Goal: Task Accomplishment & Management: Manage account settings

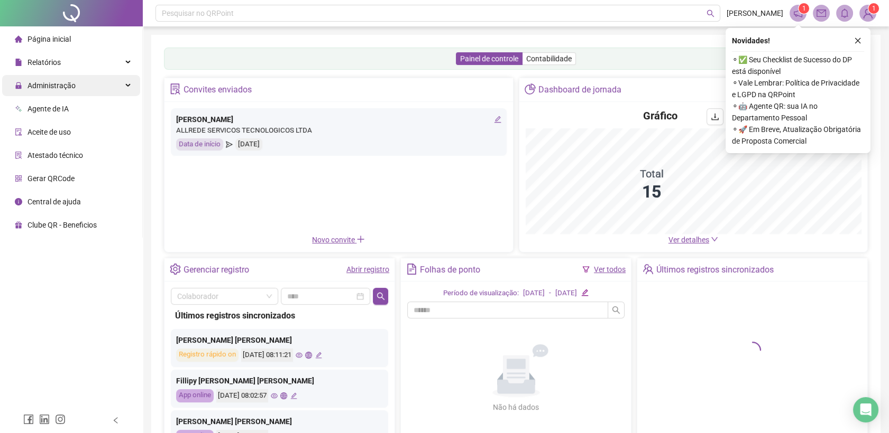
click at [110, 85] on div "Administração" at bounding box center [71, 85] width 138 height 21
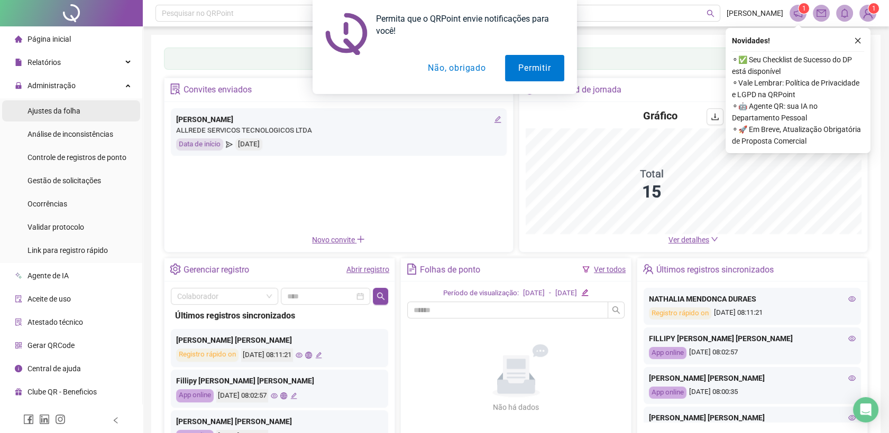
click at [104, 111] on li "Ajustes da folha" at bounding box center [71, 110] width 138 height 21
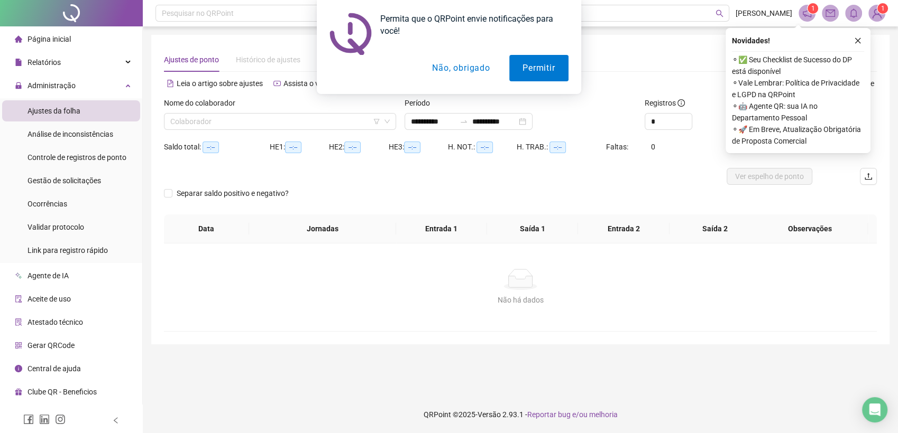
type input "**********"
click at [461, 69] on button "Não, obrigado" at bounding box center [461, 68] width 84 height 26
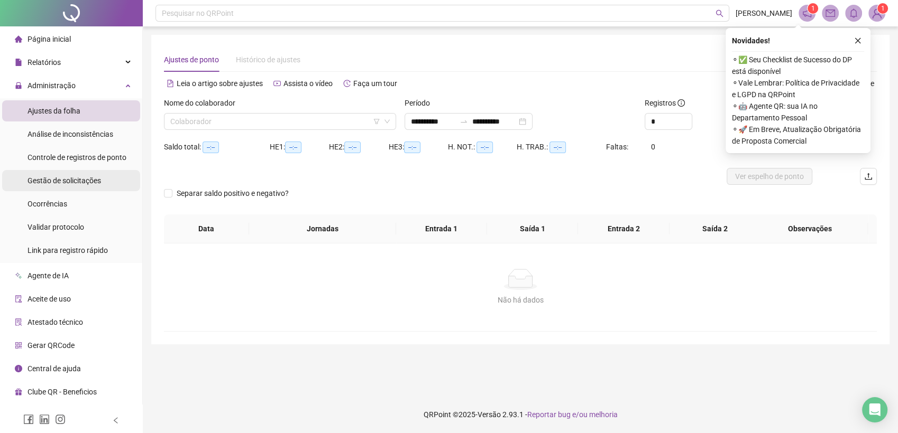
click at [64, 178] on span "Gestão de solicitações" at bounding box center [63, 181] width 73 height 8
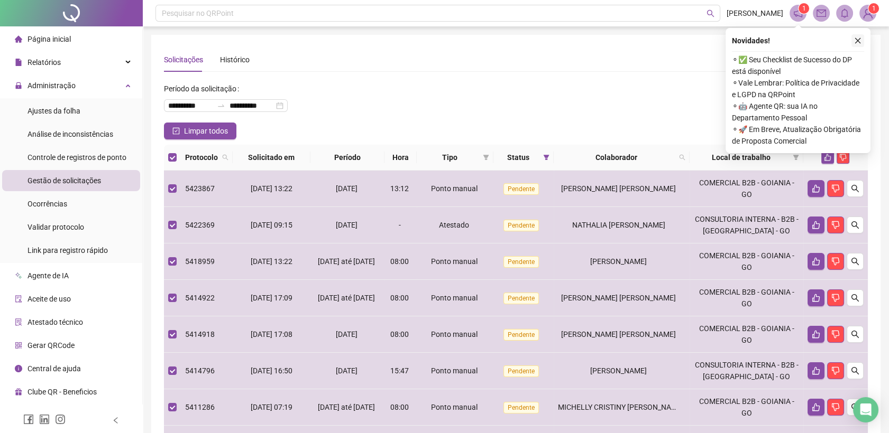
click at [858, 39] on icon "close" at bounding box center [858, 41] width 6 height 6
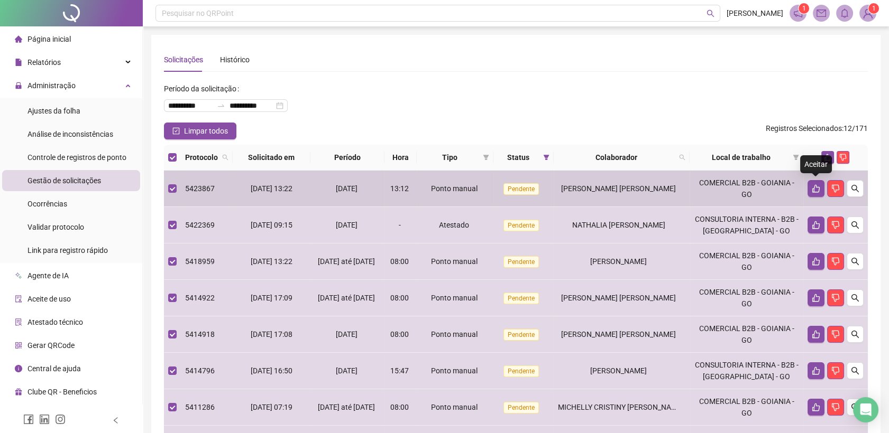
click at [825, 159] on div "Aceitar" at bounding box center [816, 164] width 32 height 18
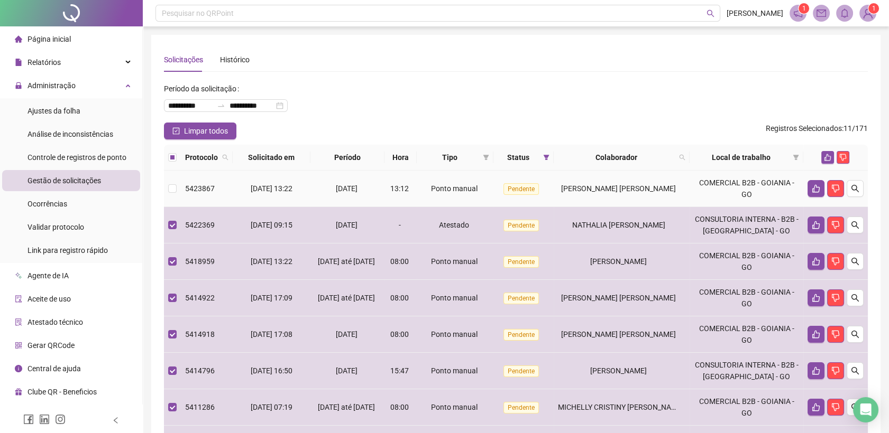
click at [177, 188] on td at bounding box center [172, 189] width 17 height 36
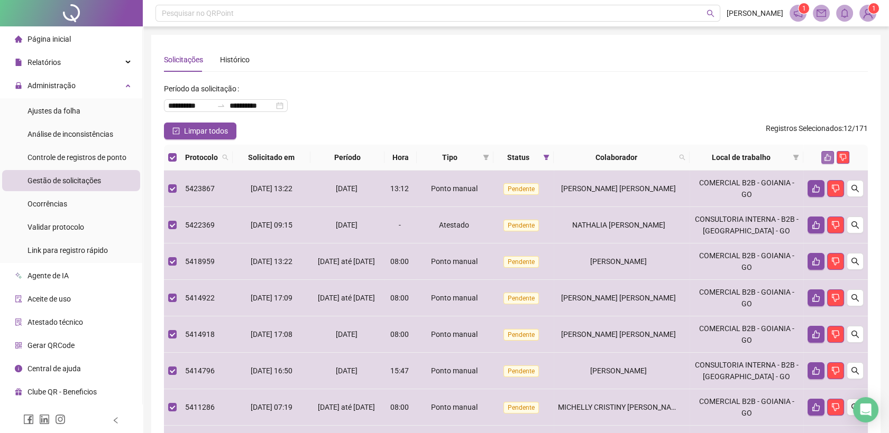
click at [828, 160] on icon "like" at bounding box center [827, 157] width 7 height 7
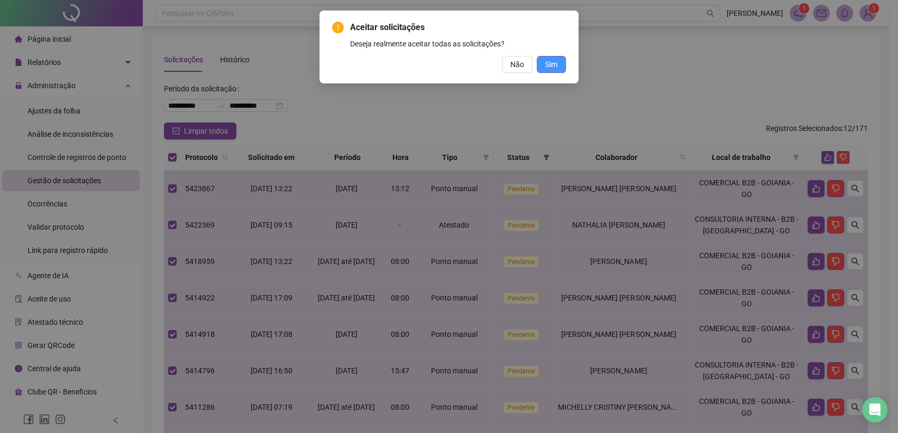
click at [551, 66] on span "Sim" at bounding box center [551, 65] width 12 height 12
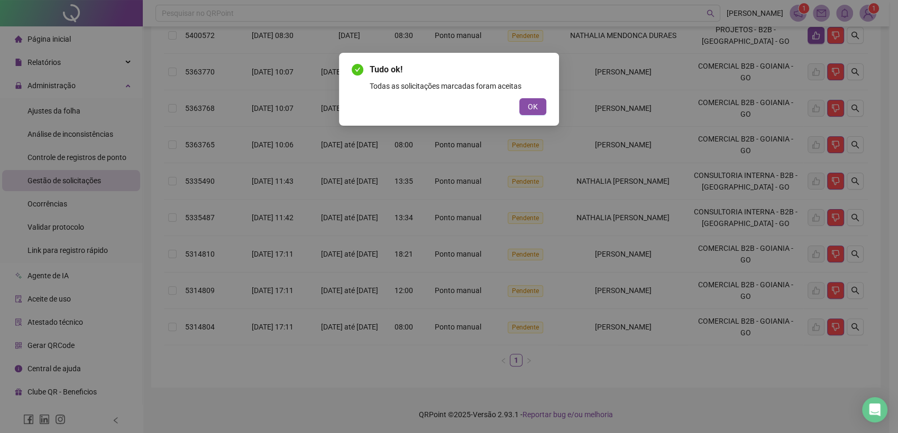
scroll to position [224, 0]
click at [524, 107] on button "OK" at bounding box center [532, 106] width 27 height 17
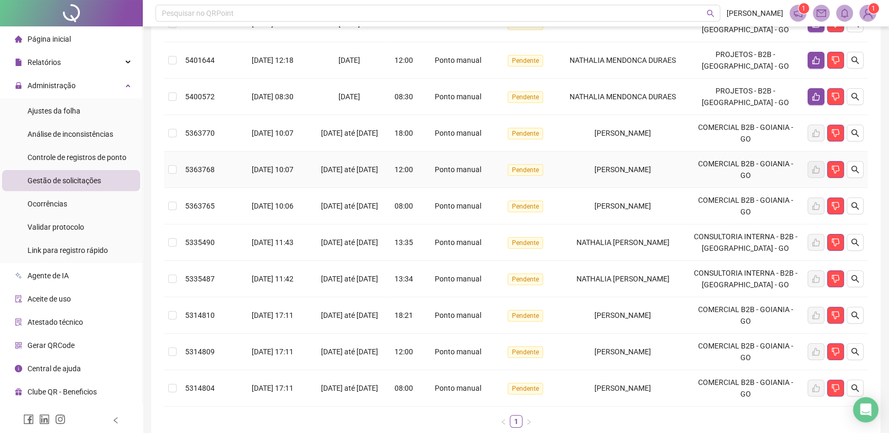
scroll to position [48, 0]
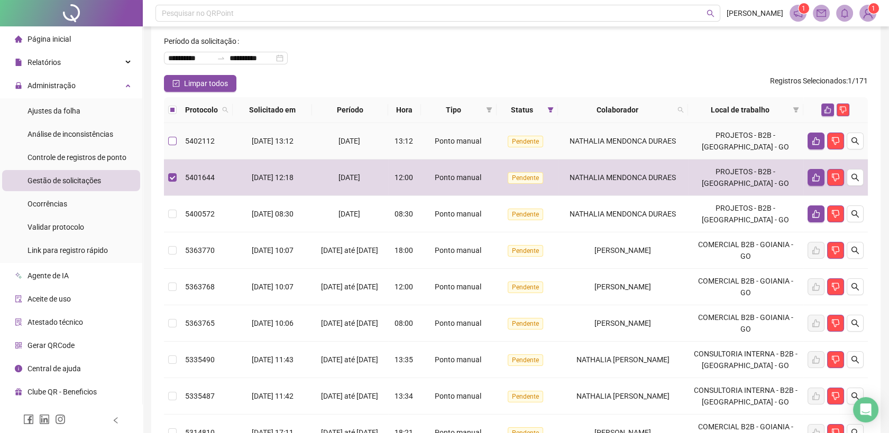
click at [173, 144] on label at bounding box center [172, 141] width 8 height 12
click at [177, 144] on td at bounding box center [172, 141] width 17 height 36
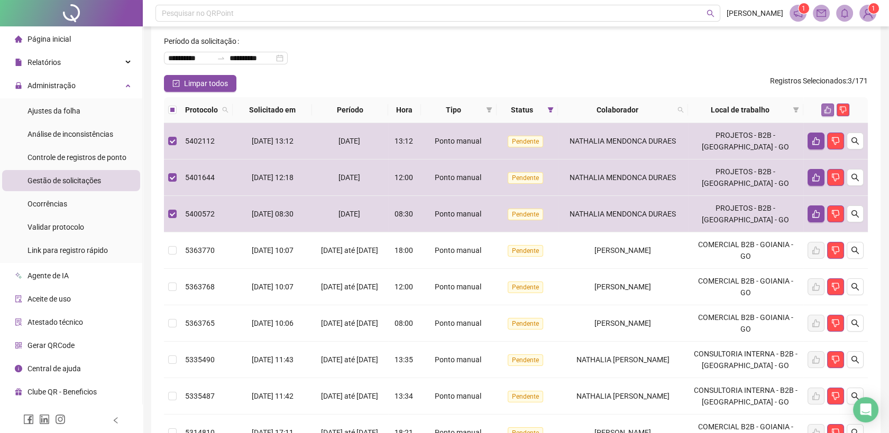
click at [829, 107] on icon "like" at bounding box center [827, 109] width 7 height 7
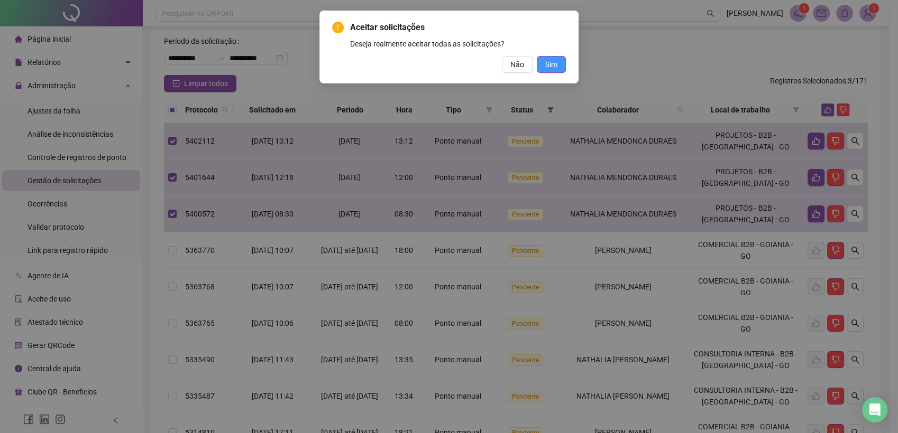
click at [555, 66] on span "Sim" at bounding box center [551, 65] width 12 height 12
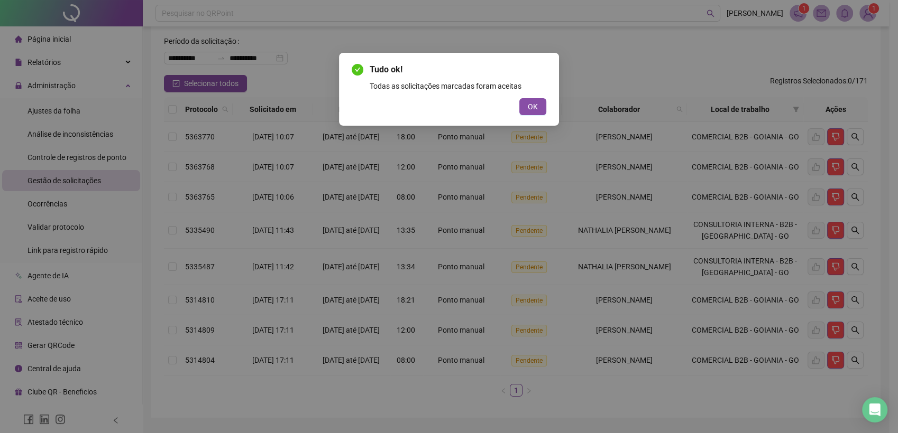
click at [532, 108] on span "OK" at bounding box center [533, 107] width 10 height 12
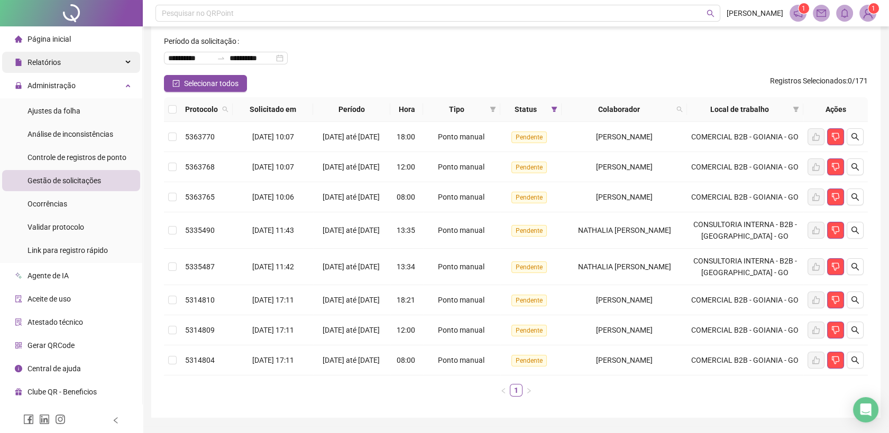
click at [97, 70] on div "Relatórios" at bounding box center [71, 62] width 138 height 21
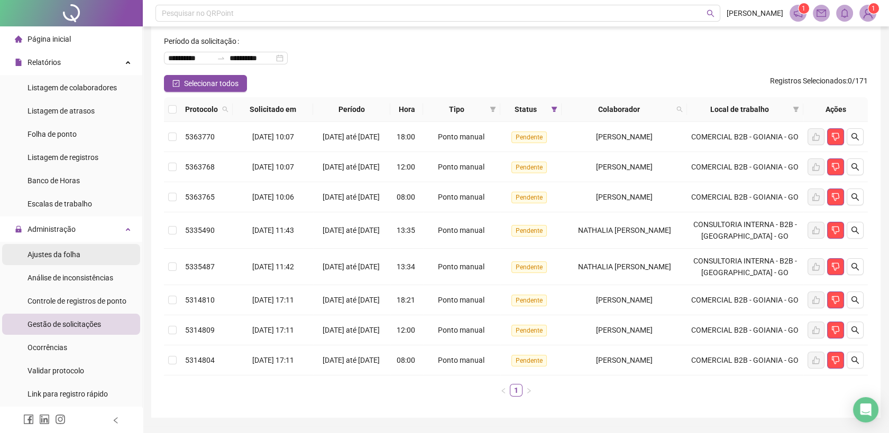
click at [64, 255] on span "Ajustes da folha" at bounding box center [53, 255] width 53 height 8
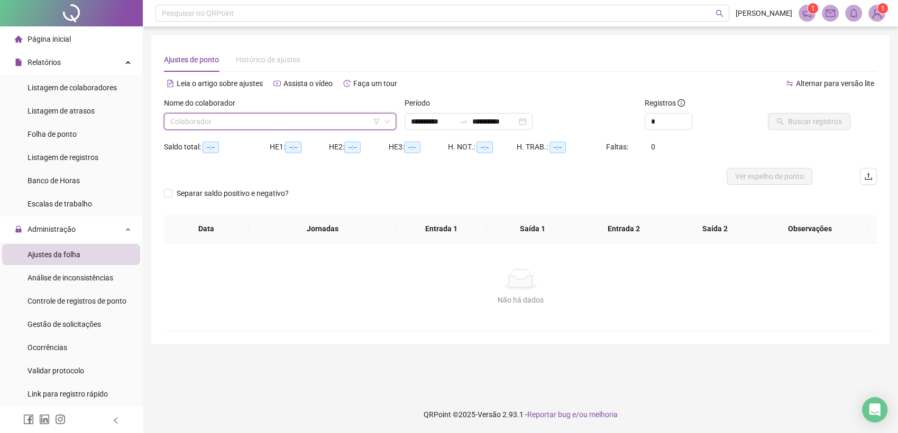
click at [300, 121] on input "search" at bounding box center [275, 122] width 210 height 16
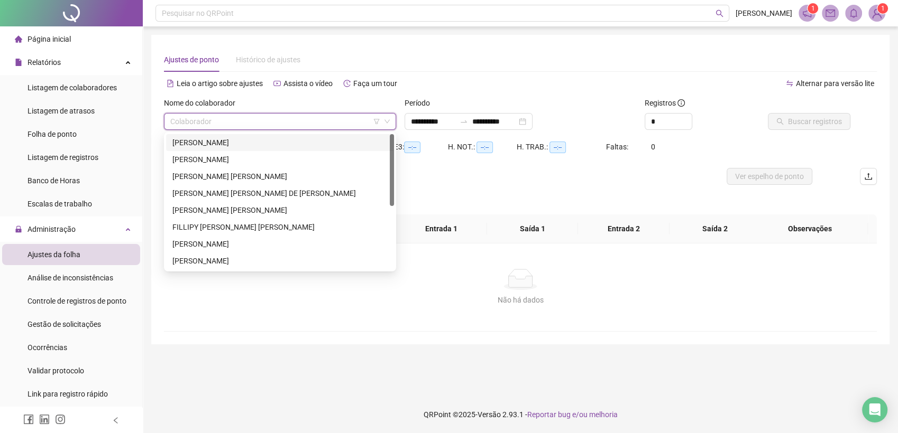
drag, startPoint x: 249, startPoint y: 140, endPoint x: 294, endPoint y: 135, distance: 45.2
click at [250, 139] on div "[PERSON_NAME]" at bounding box center [279, 143] width 215 height 12
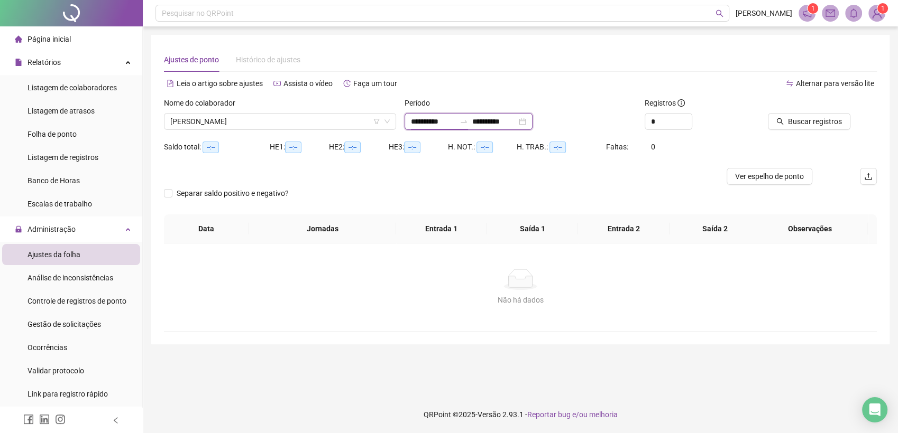
click at [423, 122] on input "**********" at bounding box center [433, 122] width 44 height 12
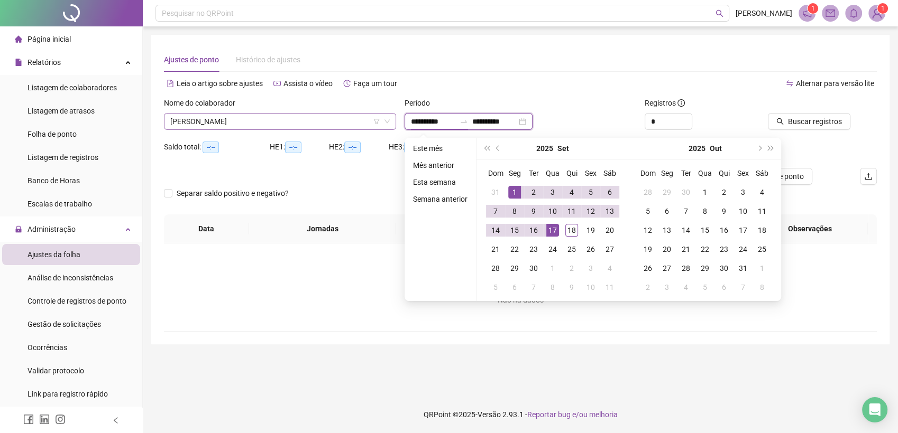
click at [311, 116] on span "[PERSON_NAME]" at bounding box center [279, 122] width 219 height 16
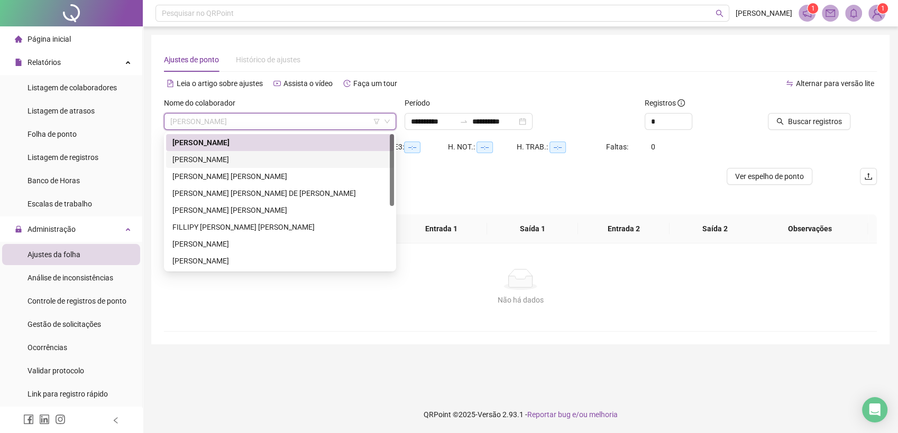
click at [254, 160] on div "[PERSON_NAME]" at bounding box center [279, 160] width 215 height 12
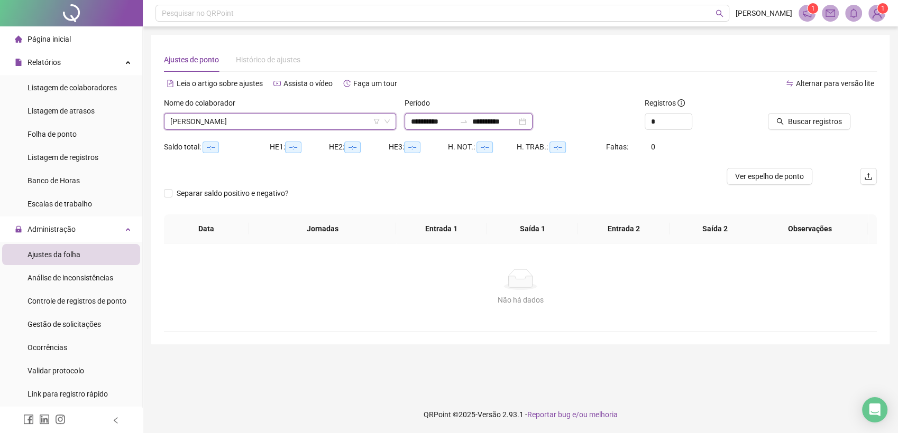
click at [433, 123] on input "**********" at bounding box center [433, 122] width 44 height 12
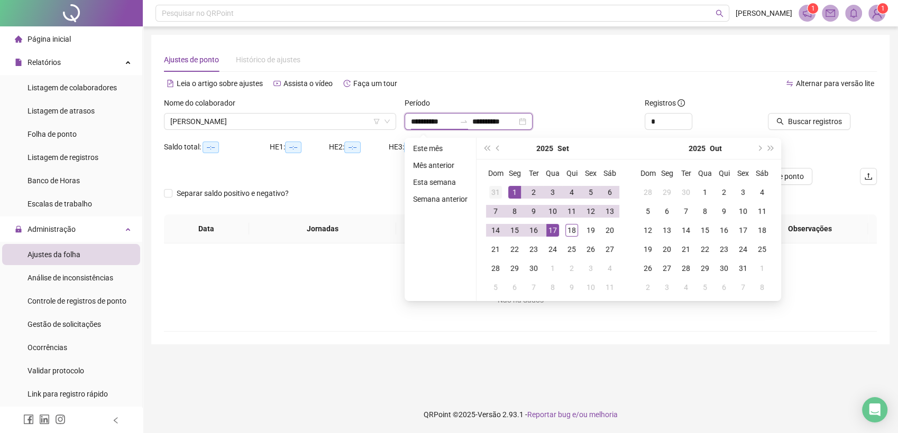
type input "**********"
click at [498, 145] on button "prev-year" at bounding box center [498, 148] width 12 height 21
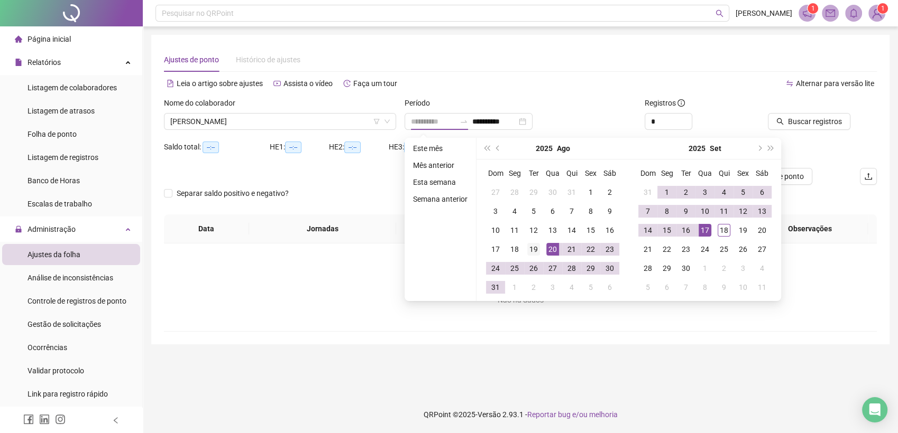
type input "**********"
click at [531, 251] on div "19" at bounding box center [533, 249] width 13 height 13
type input "**********"
click at [702, 230] on div "17" at bounding box center [704, 230] width 13 height 13
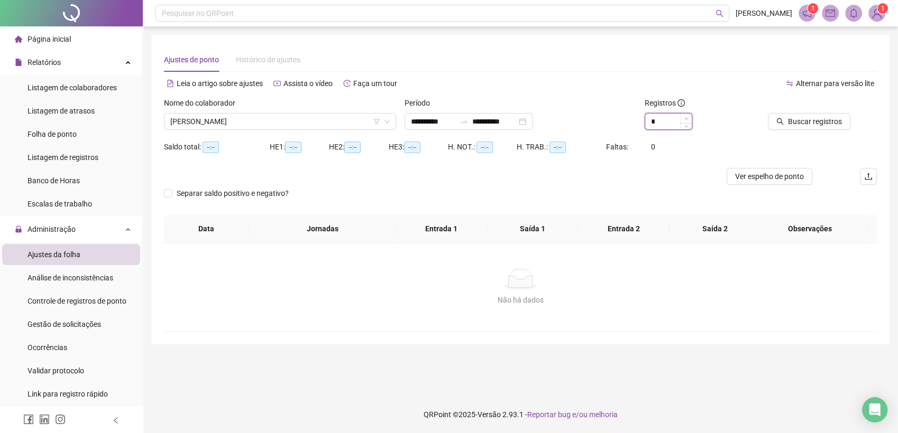
type input "*"
click at [686, 117] on icon "up" at bounding box center [686, 119] width 4 height 4
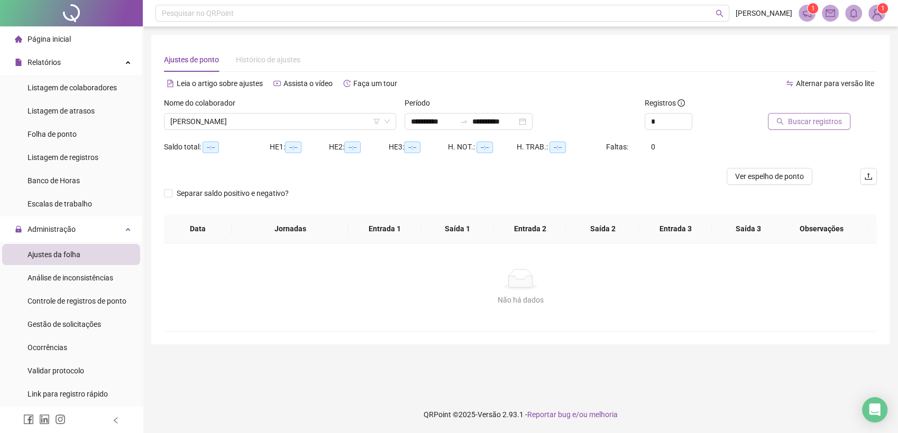
click at [809, 125] on span "Buscar registros" at bounding box center [815, 122] width 54 height 12
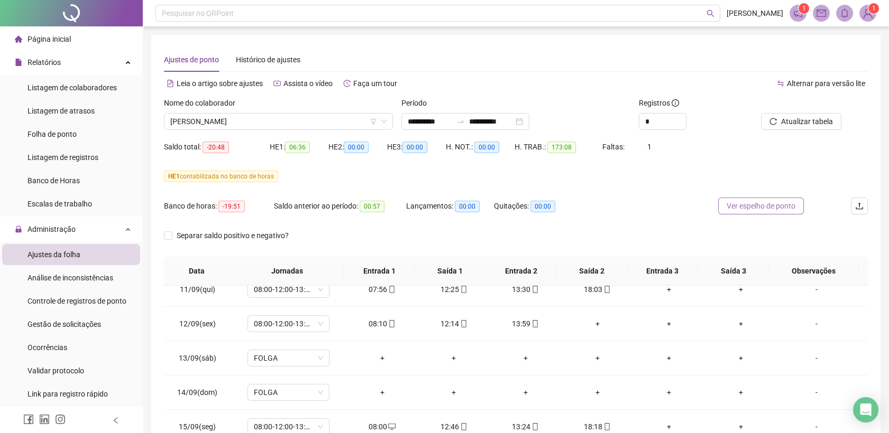
click at [760, 201] on span "Ver espelho de ponto" at bounding box center [760, 206] width 69 height 12
click at [292, 125] on span "[PERSON_NAME]" at bounding box center [278, 122] width 216 height 16
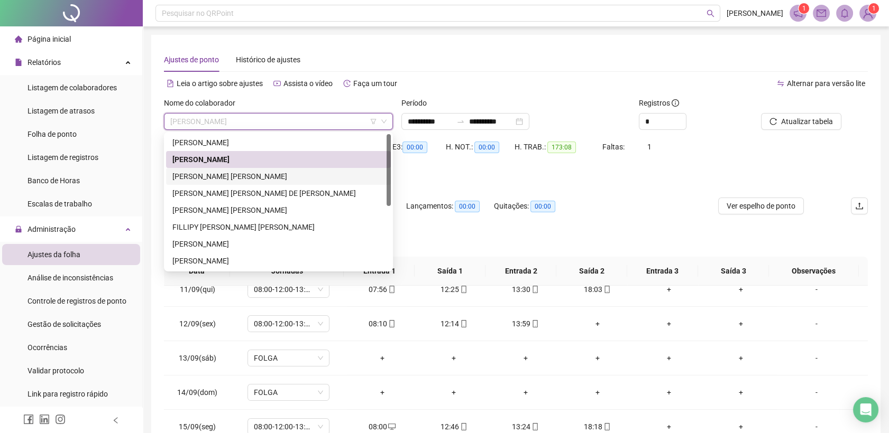
click at [232, 176] on div "[PERSON_NAME] [PERSON_NAME]" at bounding box center [278, 177] width 212 height 12
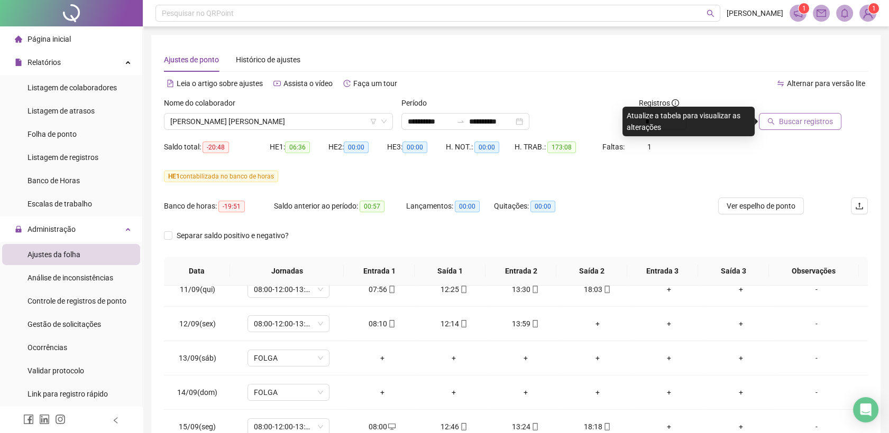
click at [815, 124] on span "Buscar registros" at bounding box center [806, 122] width 54 height 12
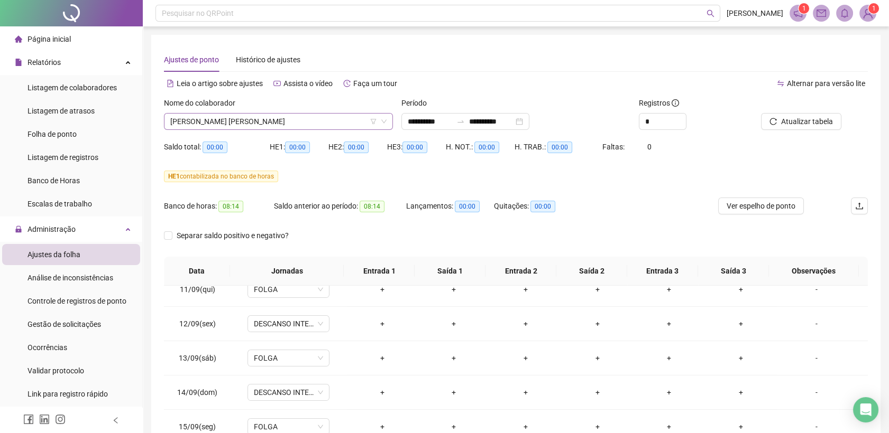
click at [290, 120] on span "[PERSON_NAME] [PERSON_NAME]" at bounding box center [278, 122] width 216 height 16
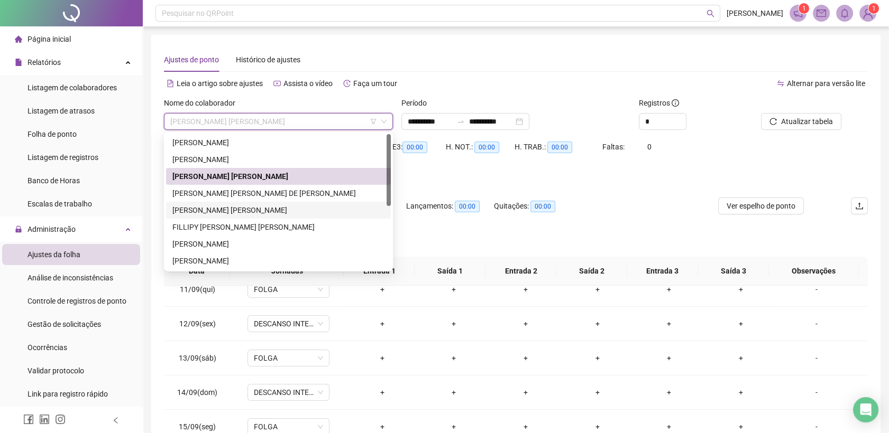
click at [225, 213] on div "[PERSON_NAME] [PERSON_NAME]" at bounding box center [278, 211] width 212 height 12
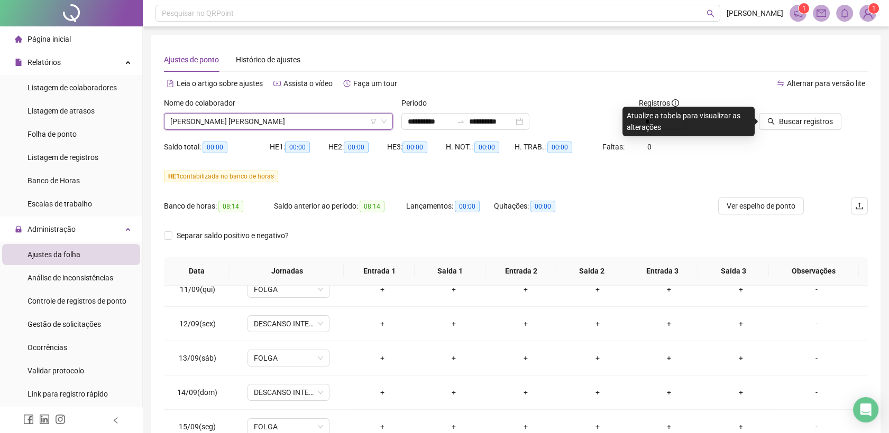
click at [274, 121] on span "[PERSON_NAME] [PERSON_NAME]" at bounding box center [278, 122] width 216 height 16
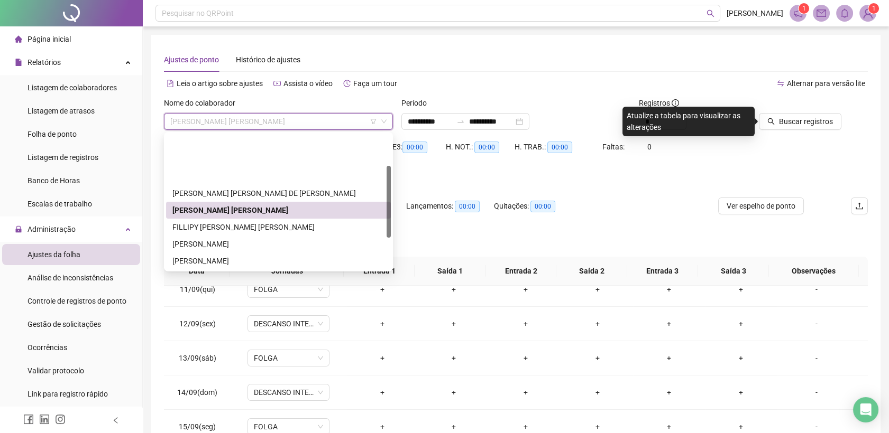
scroll to position [59, 0]
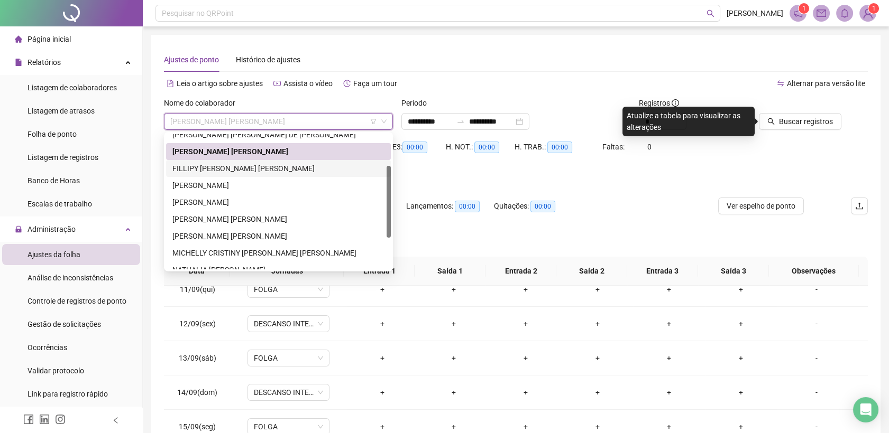
click at [230, 167] on div "FILLIPY [PERSON_NAME] [PERSON_NAME]" at bounding box center [278, 169] width 212 height 12
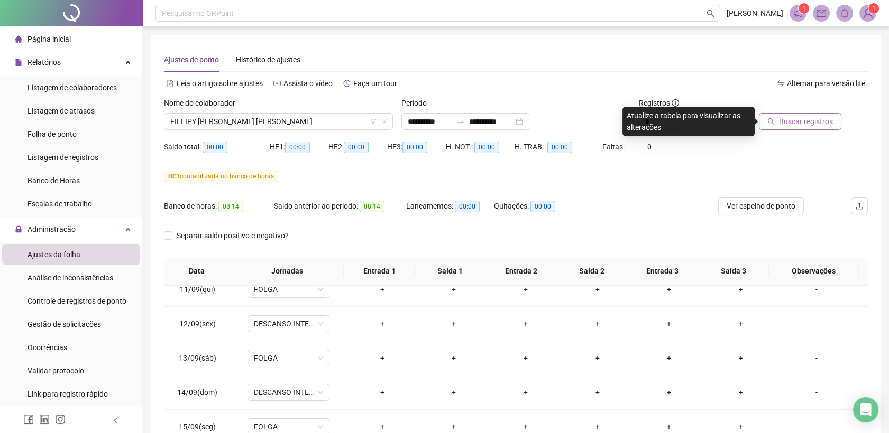
click at [799, 125] on span "Buscar registros" at bounding box center [806, 122] width 54 height 12
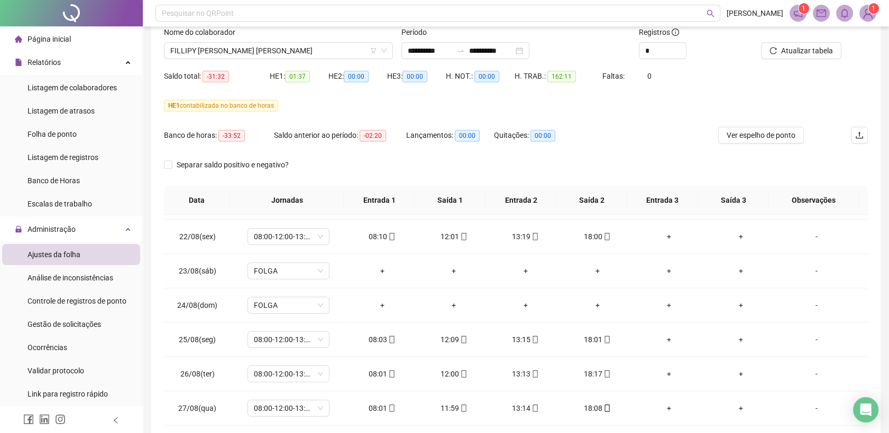
scroll to position [0, 0]
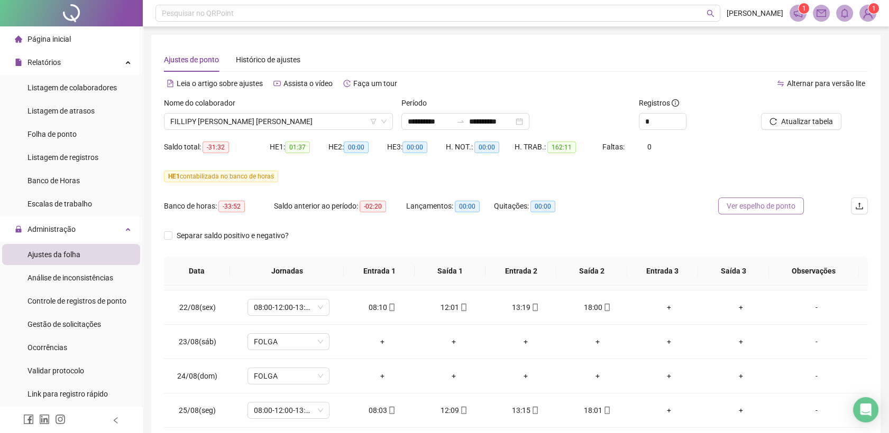
click at [770, 212] on button "Ver espelho de ponto" at bounding box center [761, 206] width 86 height 17
click at [313, 126] on span "FILLIPY [PERSON_NAME] [PERSON_NAME]" at bounding box center [278, 122] width 216 height 16
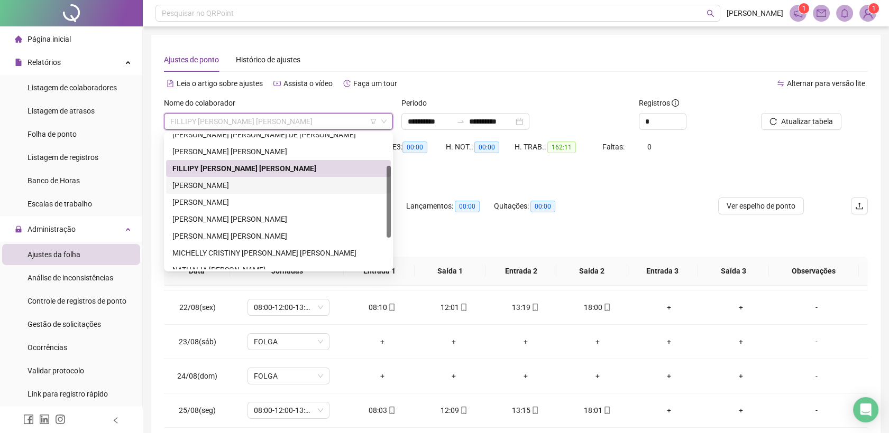
click at [256, 184] on div "[PERSON_NAME]" at bounding box center [278, 186] width 212 height 12
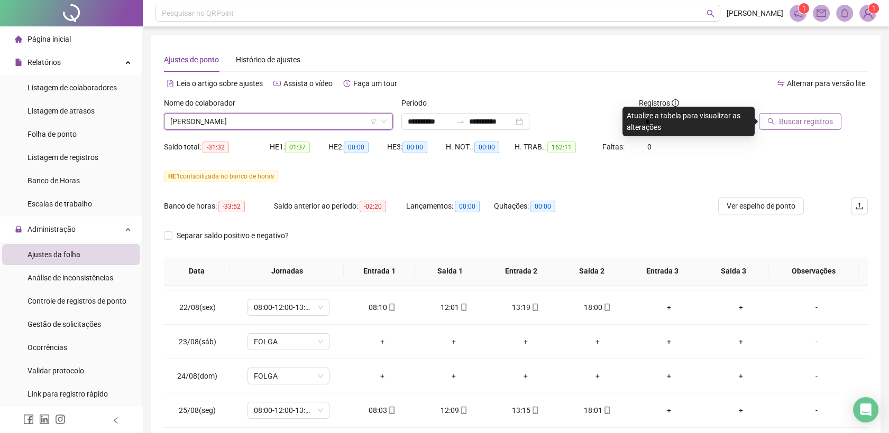
click at [787, 126] on span "Buscar registros" at bounding box center [806, 122] width 54 height 12
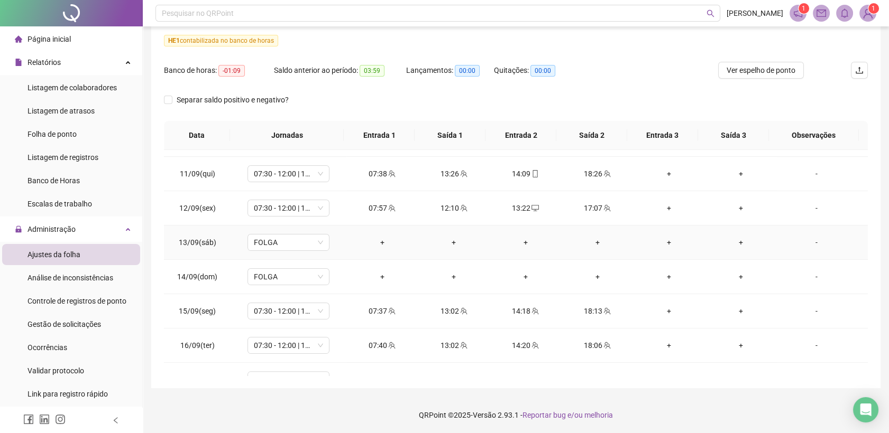
scroll to position [804, 0]
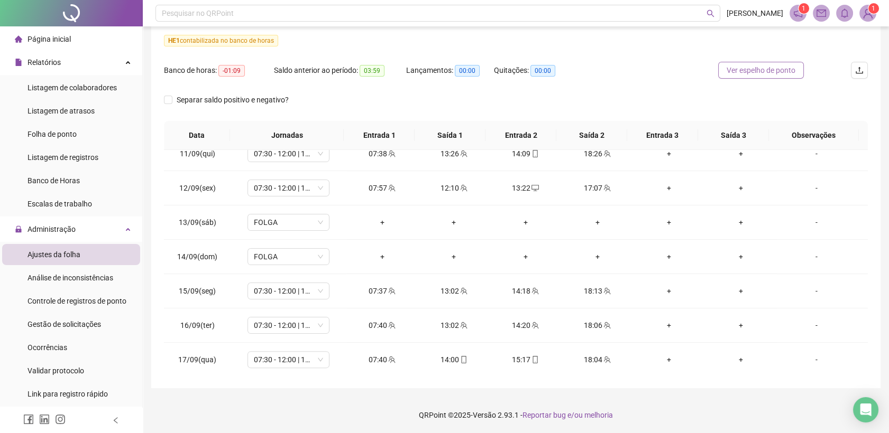
click at [746, 72] on span "Ver espelho de ponto" at bounding box center [760, 70] width 69 height 12
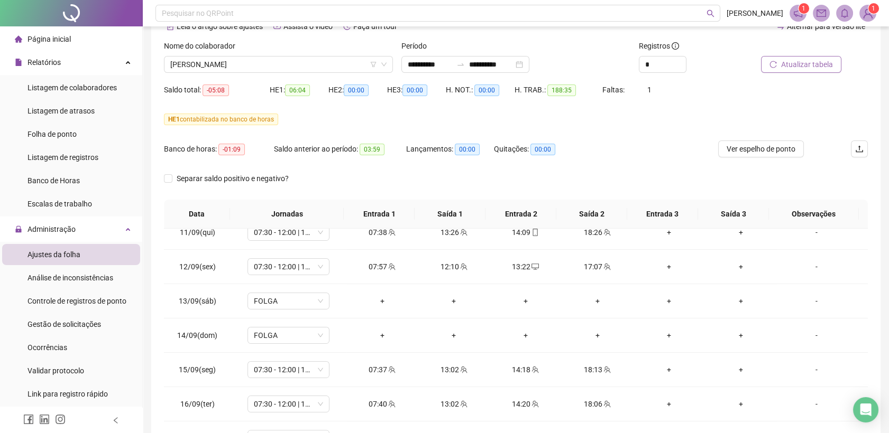
scroll to position [0, 0]
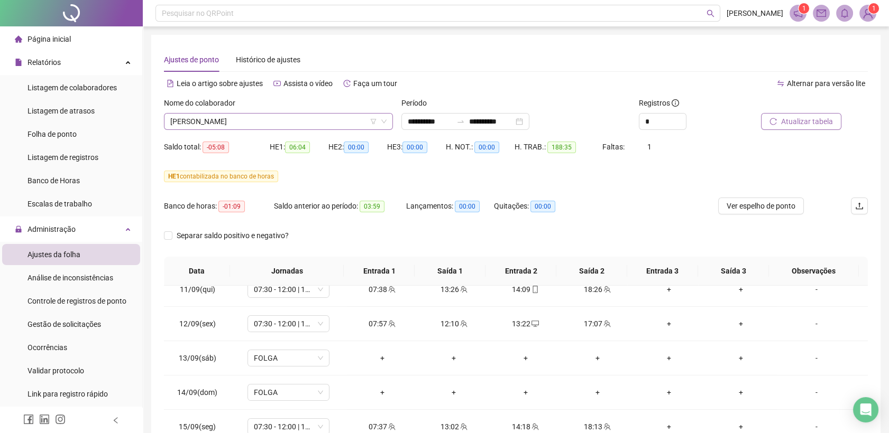
click at [334, 117] on span "[PERSON_NAME]" at bounding box center [278, 122] width 216 height 16
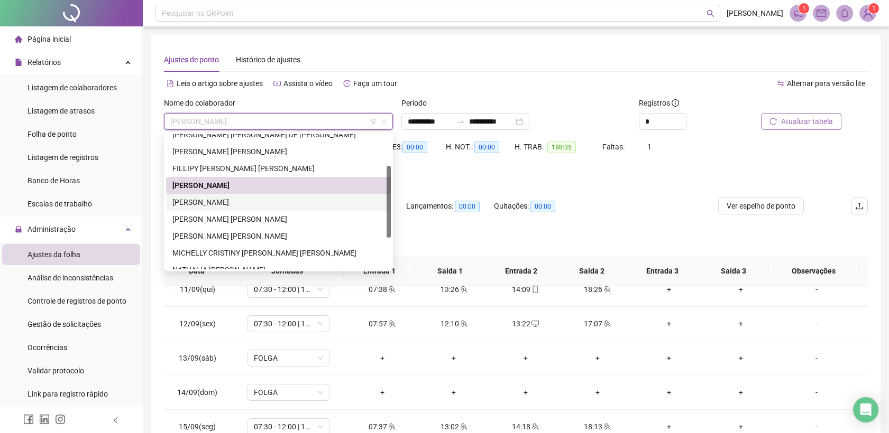
click at [258, 201] on div "[PERSON_NAME]" at bounding box center [278, 203] width 212 height 12
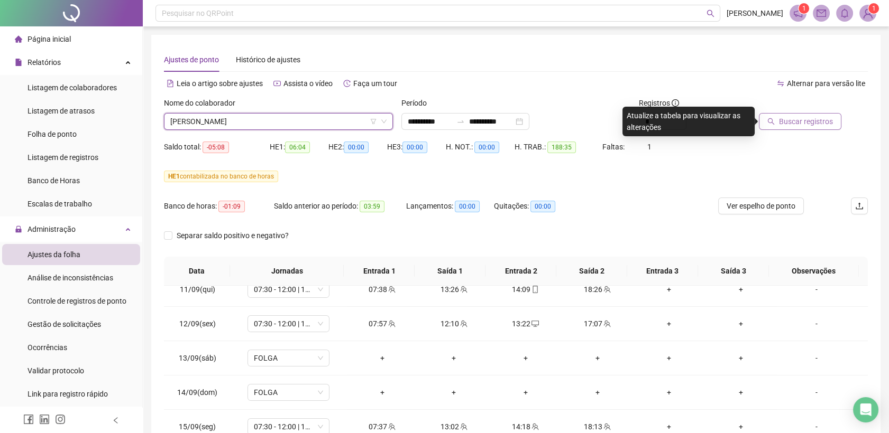
click at [810, 120] on span "Buscar registros" at bounding box center [806, 122] width 54 height 12
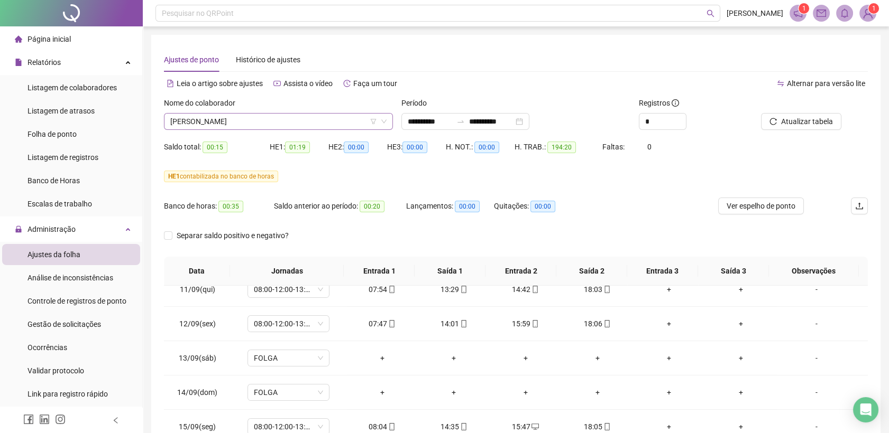
click at [347, 123] on span "[PERSON_NAME]" at bounding box center [278, 122] width 216 height 16
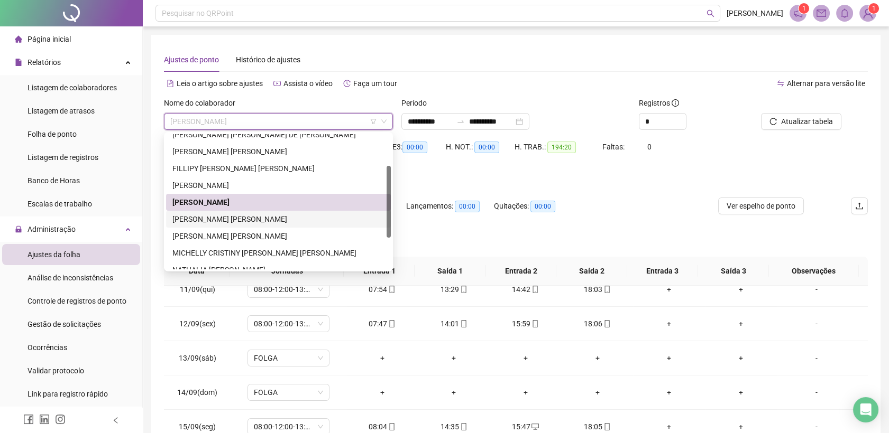
click at [254, 218] on div "[PERSON_NAME] [PERSON_NAME]" at bounding box center [278, 220] width 212 height 12
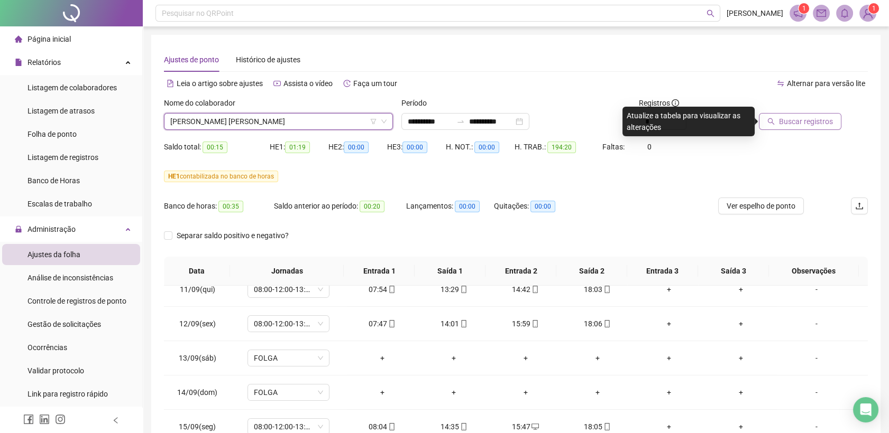
click at [781, 121] on span "Buscar registros" at bounding box center [806, 122] width 54 height 12
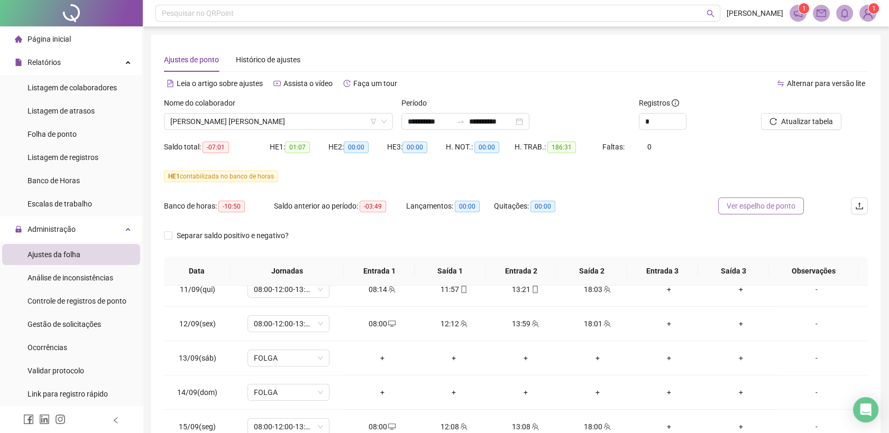
click at [757, 207] on span "Ver espelho de ponto" at bounding box center [760, 206] width 69 height 12
click at [279, 121] on span "[PERSON_NAME] [PERSON_NAME]" at bounding box center [278, 122] width 216 height 16
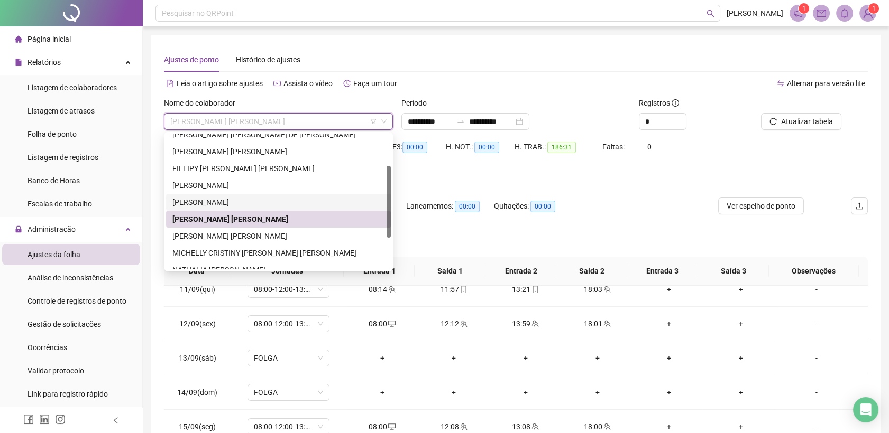
scroll to position [117, 0]
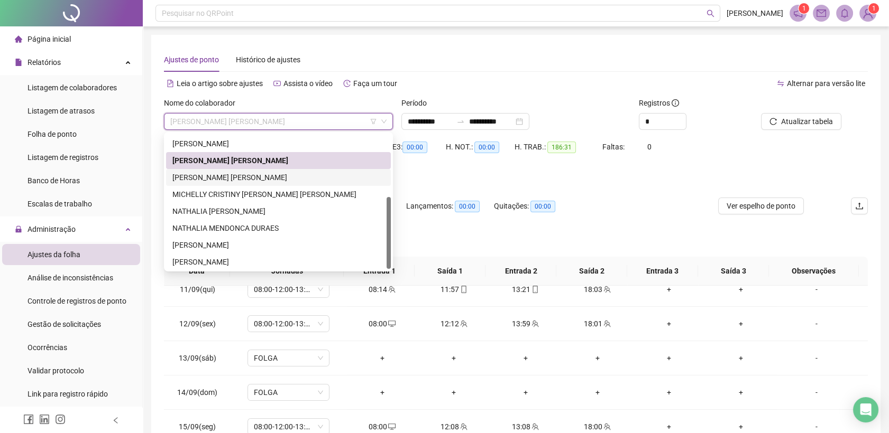
drag, startPoint x: 236, startPoint y: 178, endPoint x: 342, endPoint y: 176, distance: 106.3
click at [236, 177] on div "[PERSON_NAME] [PERSON_NAME]" at bounding box center [278, 178] width 212 height 12
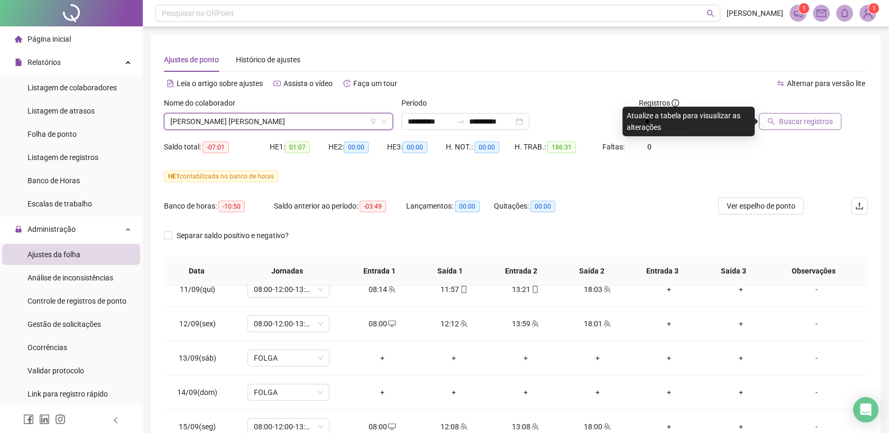
click at [830, 121] on span "Buscar registros" at bounding box center [806, 122] width 54 height 12
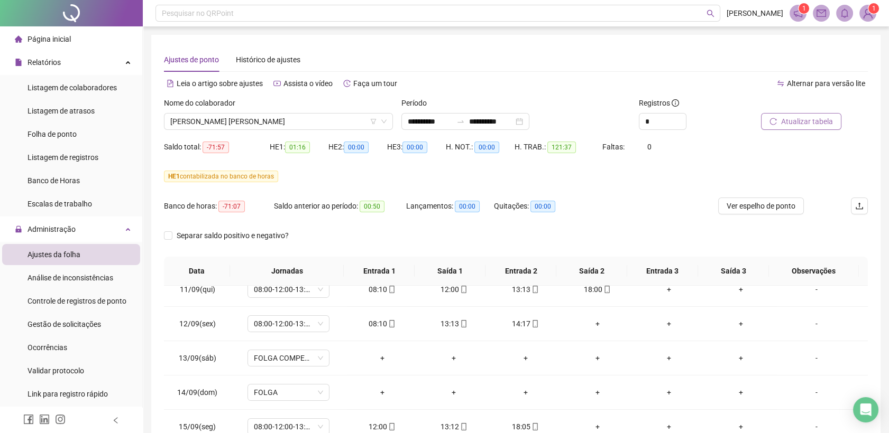
scroll to position [804, 0]
click at [747, 206] on span "Ver espelho de ponto" at bounding box center [760, 206] width 69 height 12
click at [302, 124] on span "[PERSON_NAME] [PERSON_NAME]" at bounding box center [278, 122] width 216 height 16
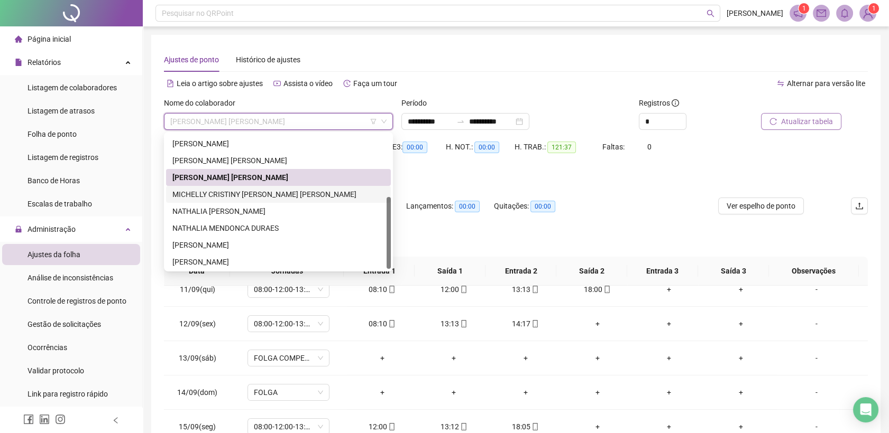
click at [254, 195] on div "MICHELLY CRISTINY [PERSON_NAME] [PERSON_NAME]" at bounding box center [278, 195] width 212 height 12
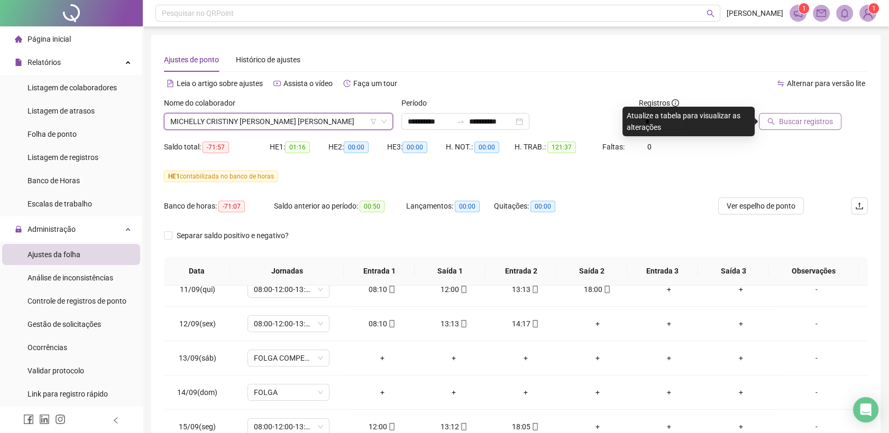
click at [804, 116] on span "Buscar registros" at bounding box center [806, 122] width 54 height 12
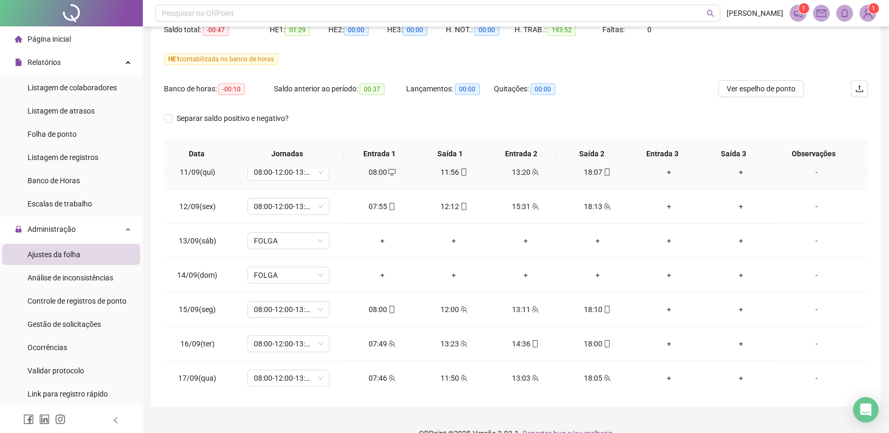
scroll to position [0, 0]
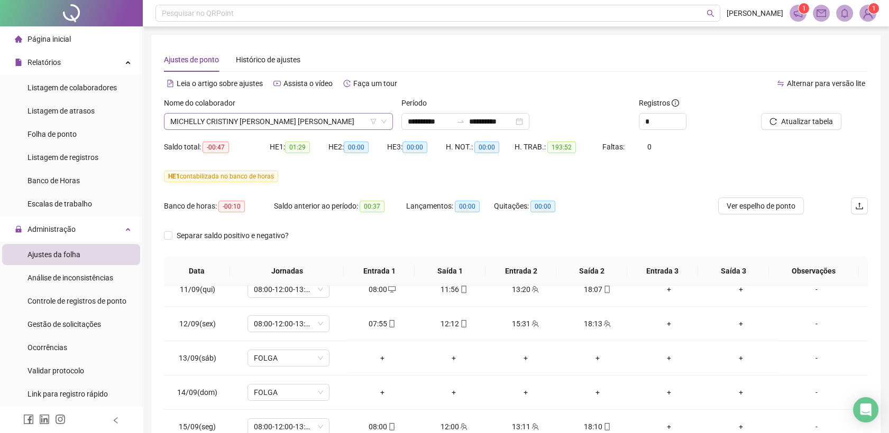
click at [296, 122] on span "MICHELLY CRISTINY [PERSON_NAME] [PERSON_NAME]" at bounding box center [278, 122] width 216 height 16
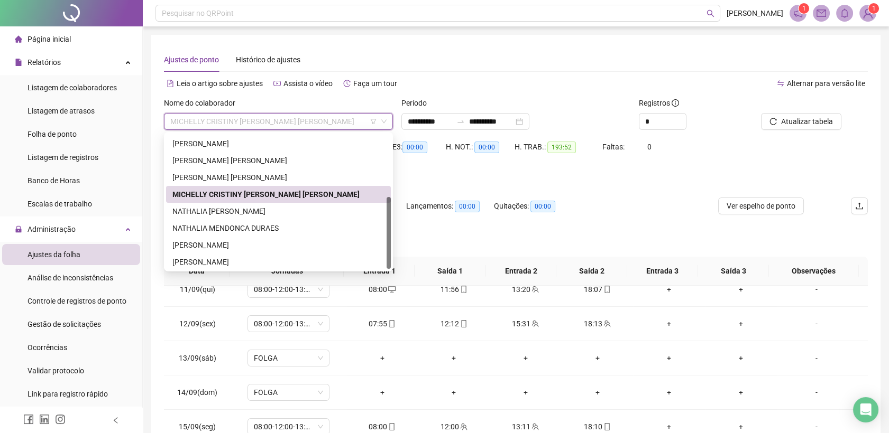
scroll to position [118, 0]
click at [251, 208] on div "NATHALIA [PERSON_NAME]" at bounding box center [278, 211] width 212 height 12
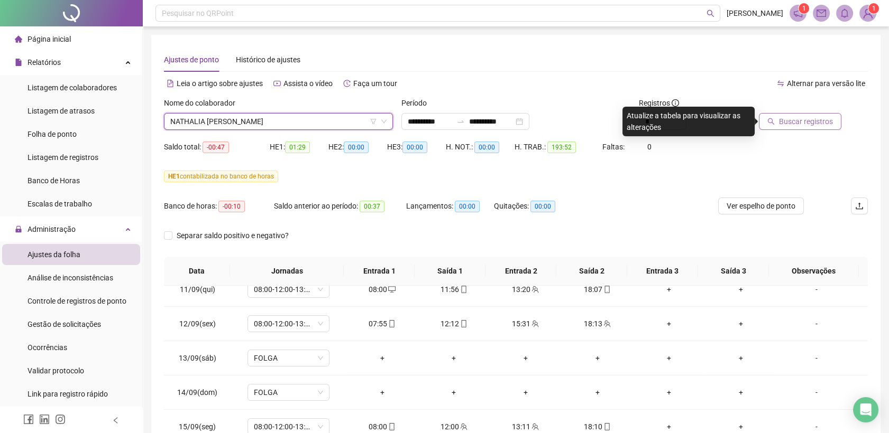
click at [780, 125] on button "Buscar registros" at bounding box center [800, 121] width 82 height 17
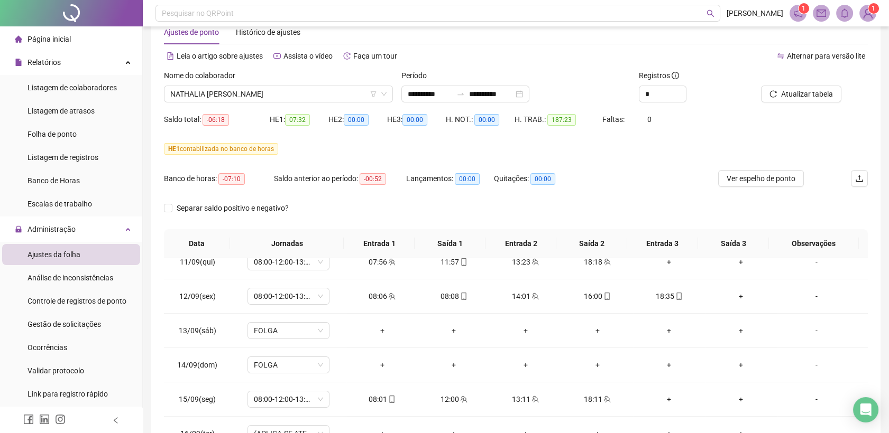
scroll to position [0, 0]
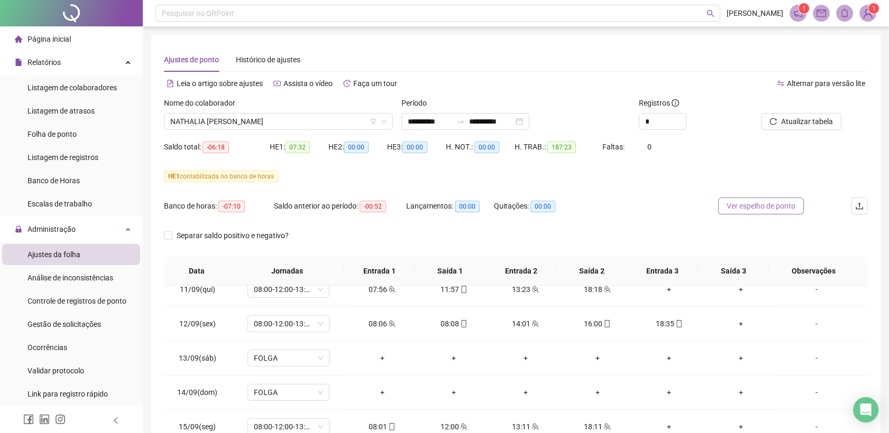
click at [773, 206] on span "Ver espelho de ponto" at bounding box center [760, 206] width 69 height 12
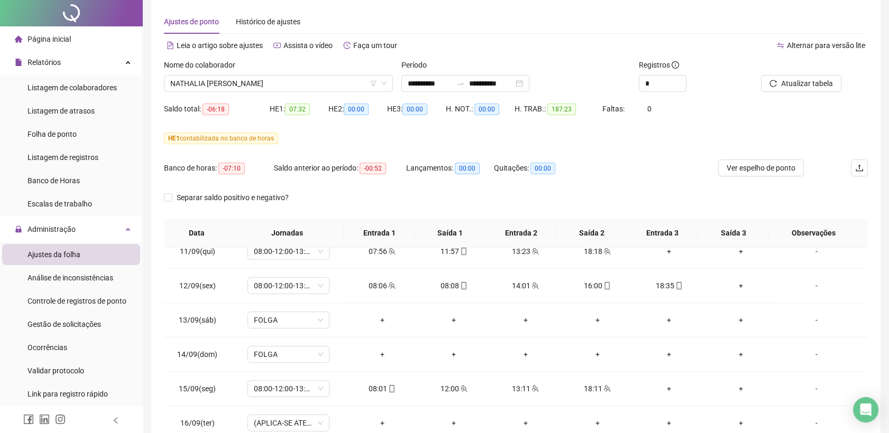
scroll to position [59, 0]
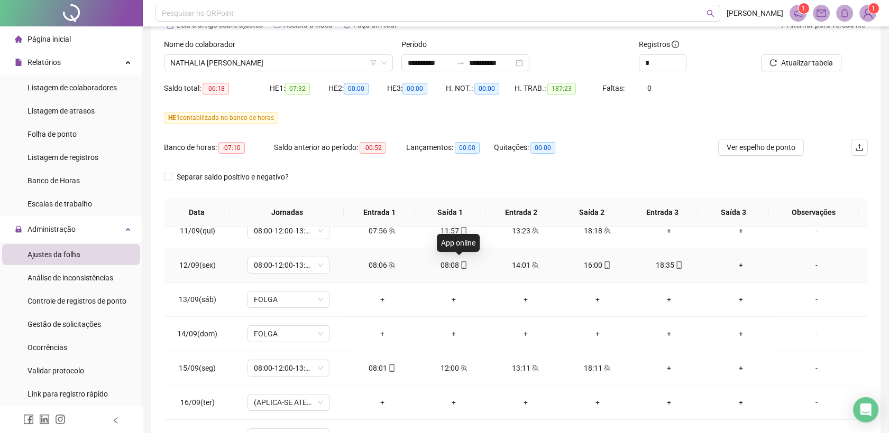
click at [460, 264] on icon "mobile" at bounding box center [463, 265] width 7 height 7
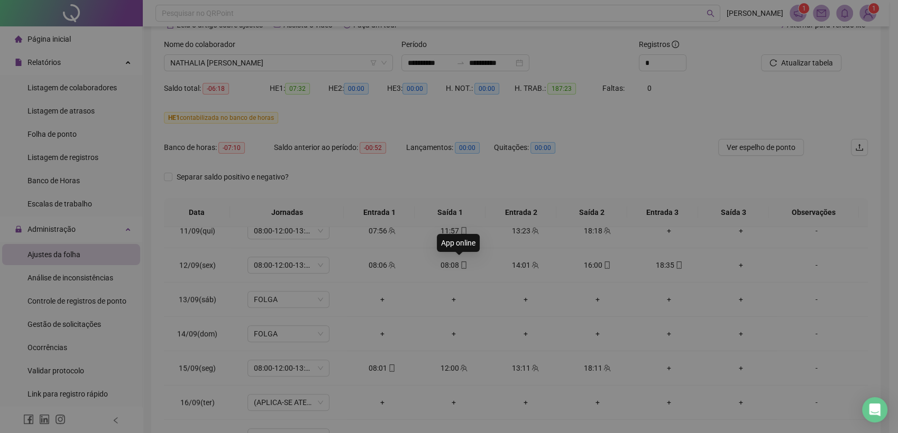
type input "**********"
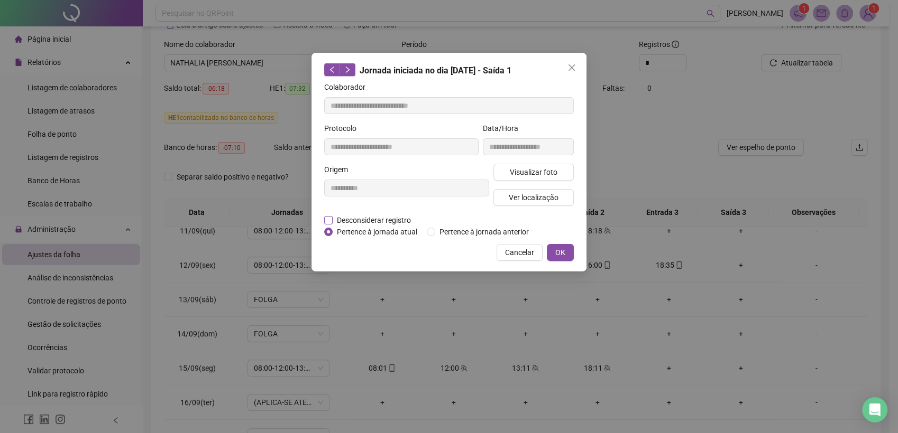
click at [379, 218] on span "Desconsiderar registro" at bounding box center [374, 221] width 82 height 12
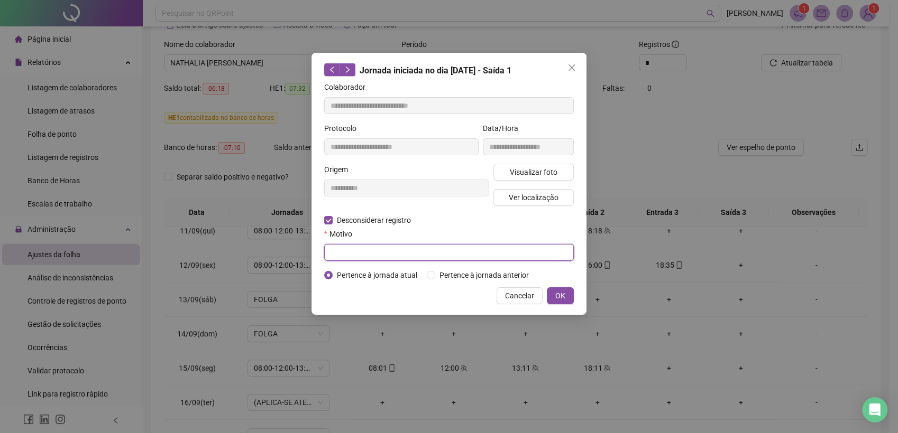
click at [364, 254] on input "text" at bounding box center [449, 252] width 250 height 17
type input "**********"
click at [566, 292] on button "OK" at bounding box center [560, 296] width 27 height 17
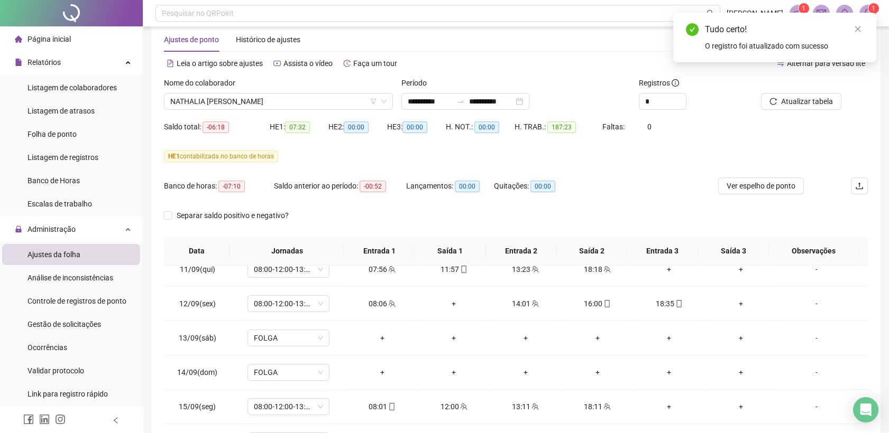
scroll to position [0, 0]
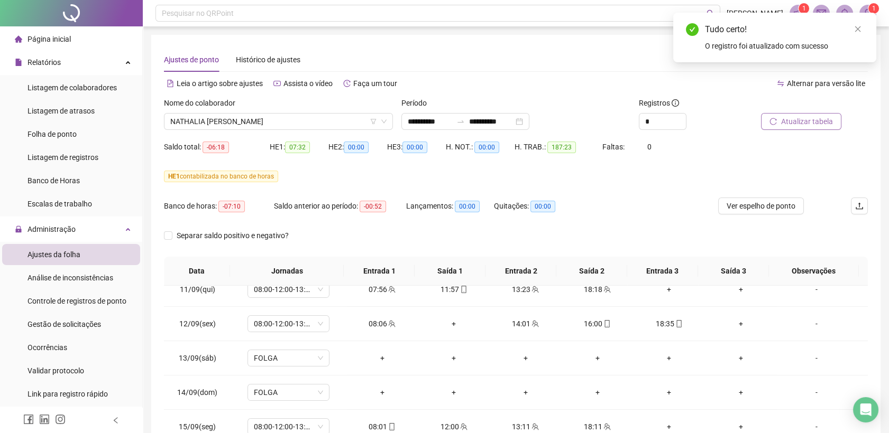
click at [810, 121] on span "Atualizar tabela" at bounding box center [807, 122] width 52 height 12
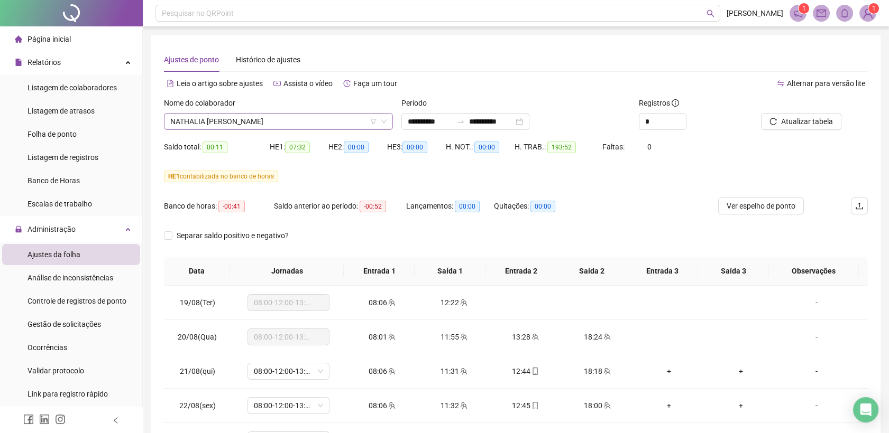
click at [284, 123] on span "NATHALIA [PERSON_NAME]" at bounding box center [278, 122] width 216 height 16
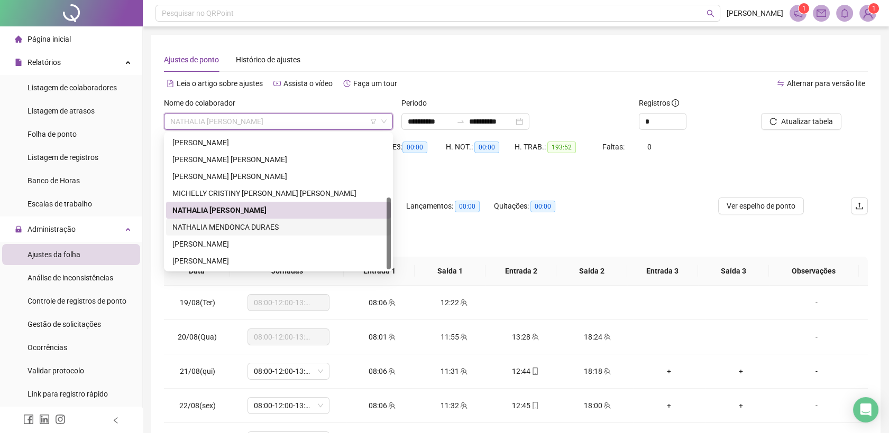
click at [243, 226] on div "NATHALIA MENDONCA DURAES" at bounding box center [278, 227] width 212 height 12
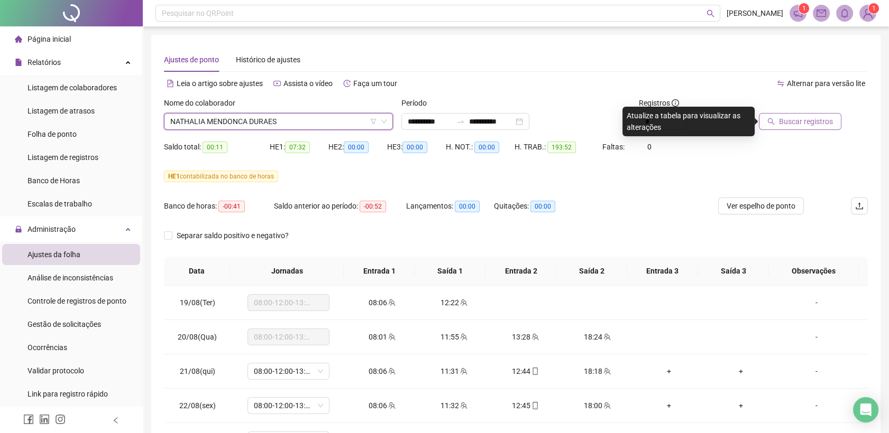
click at [798, 124] on span "Buscar registros" at bounding box center [806, 122] width 54 height 12
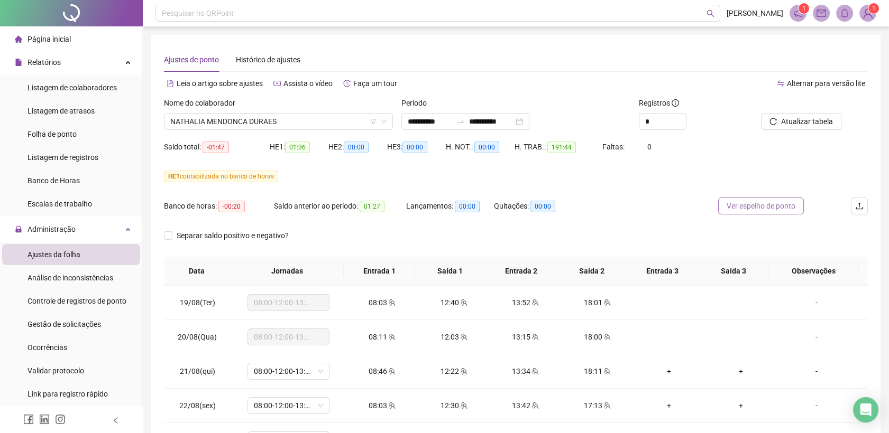
click at [755, 207] on span "Ver espelho de ponto" at bounding box center [760, 206] width 69 height 12
click at [757, 205] on span "Ver espelho de ponto" at bounding box center [760, 206] width 69 height 12
click at [321, 116] on span "NATHALIA MENDONCA DURAES" at bounding box center [278, 122] width 216 height 16
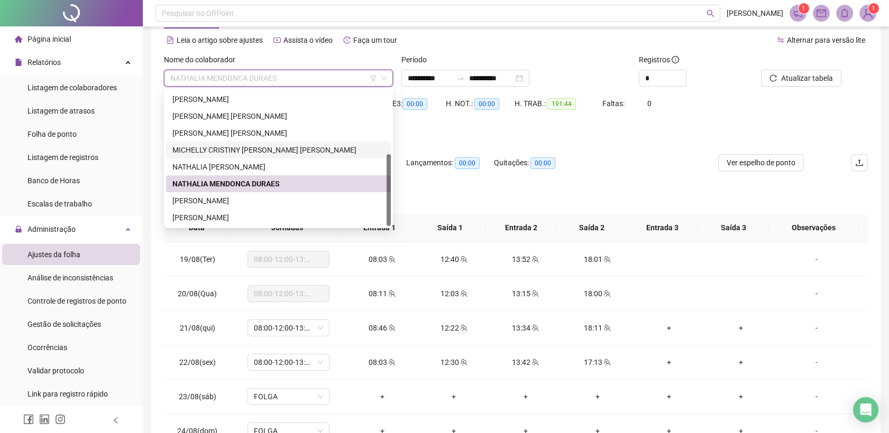
scroll to position [59, 0]
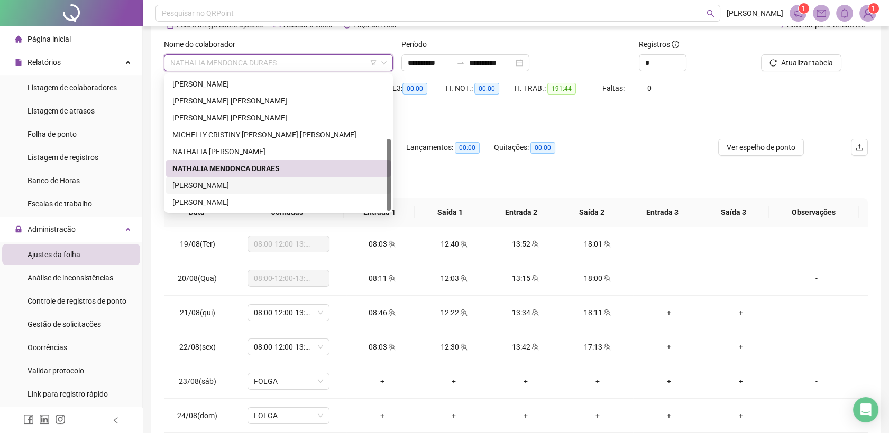
click at [258, 184] on div "[PERSON_NAME]" at bounding box center [278, 186] width 212 height 12
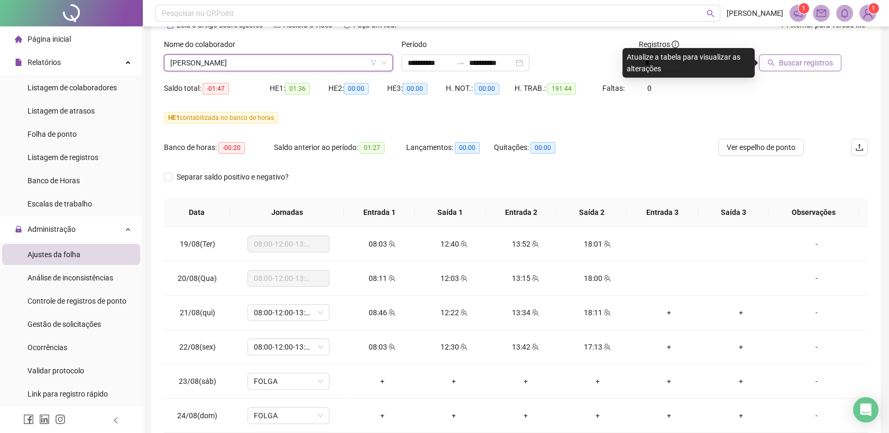
click at [812, 70] on button "Buscar registros" at bounding box center [800, 62] width 82 height 17
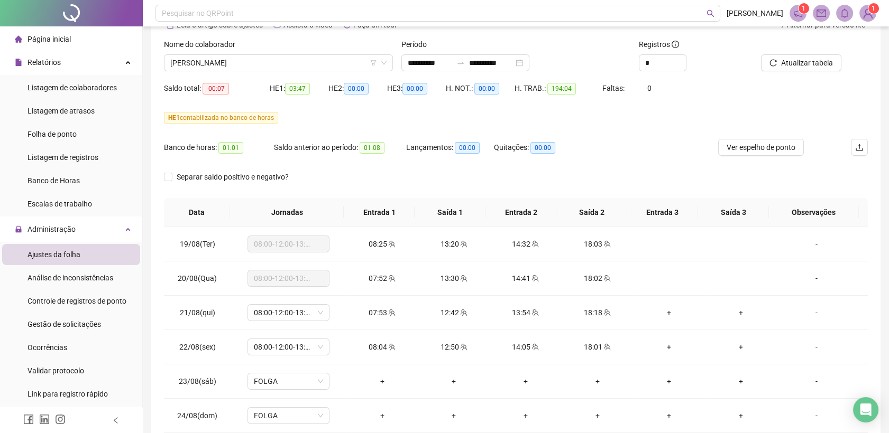
scroll to position [0, 0]
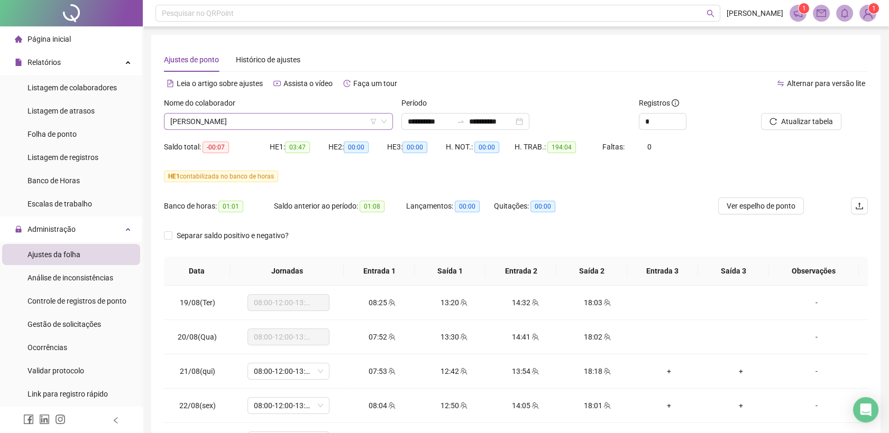
click at [332, 120] on span "[PERSON_NAME]" at bounding box center [278, 122] width 216 height 16
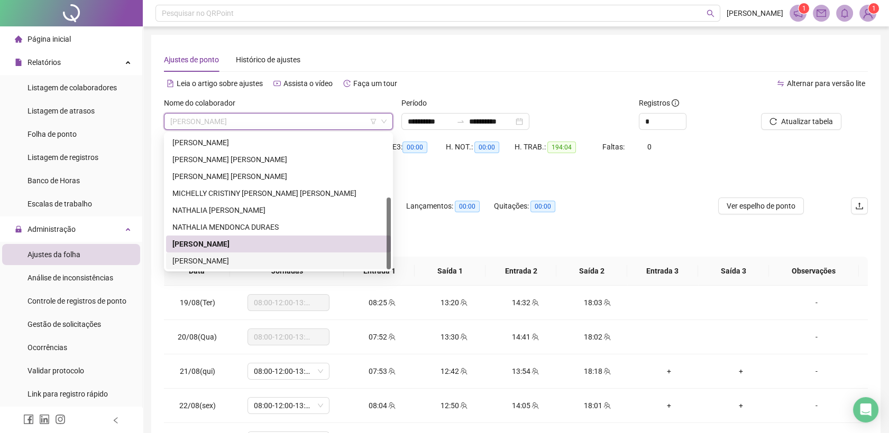
click at [237, 264] on div "[PERSON_NAME]" at bounding box center [278, 261] width 212 height 12
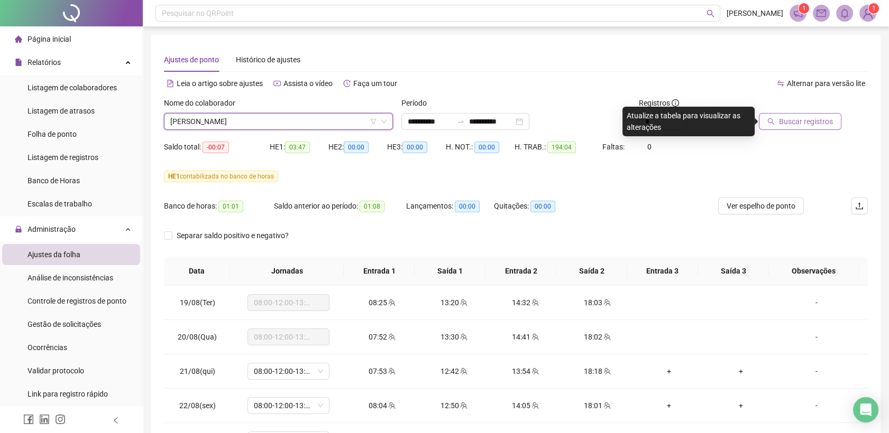
click at [790, 127] on button "Buscar registros" at bounding box center [800, 121] width 82 height 17
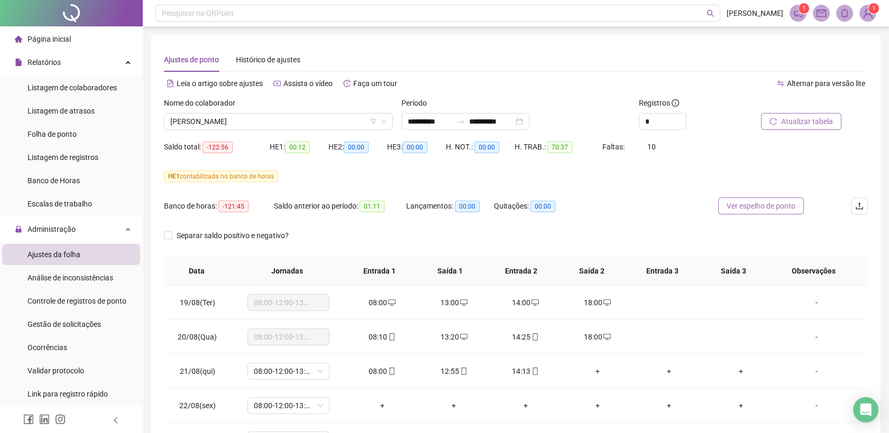
click at [755, 200] on span "Ver espelho de ponto" at bounding box center [760, 206] width 69 height 12
